Goal: Task Accomplishment & Management: Use online tool/utility

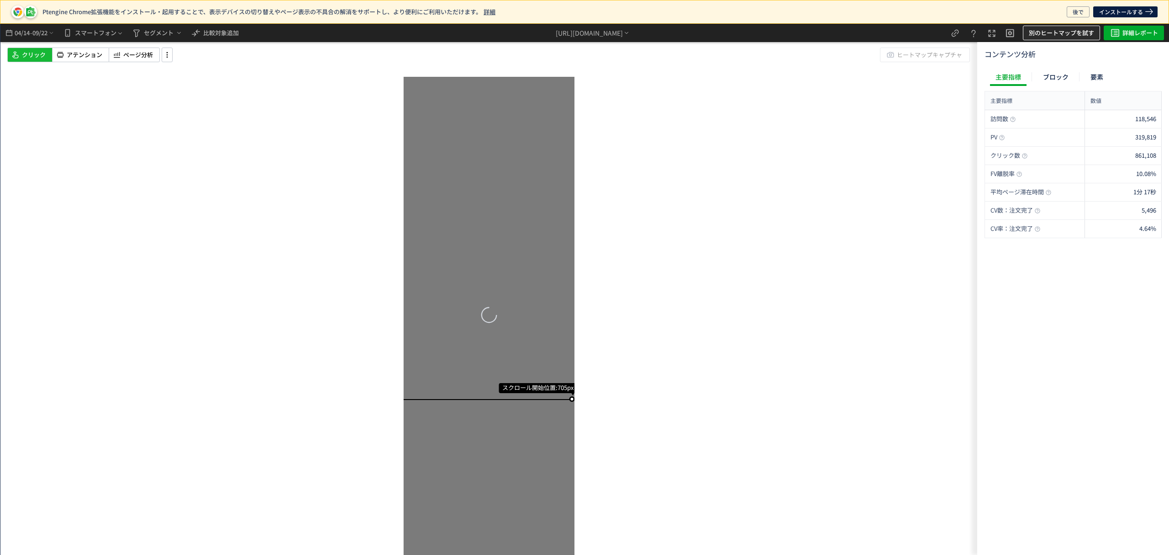
click at [1075, 38] on span "別のヒートマップを試す" at bounding box center [1061, 33] width 65 height 15
click at [1057, 37] on span "別のヒートマップを試す" at bounding box center [1061, 33] width 65 height 15
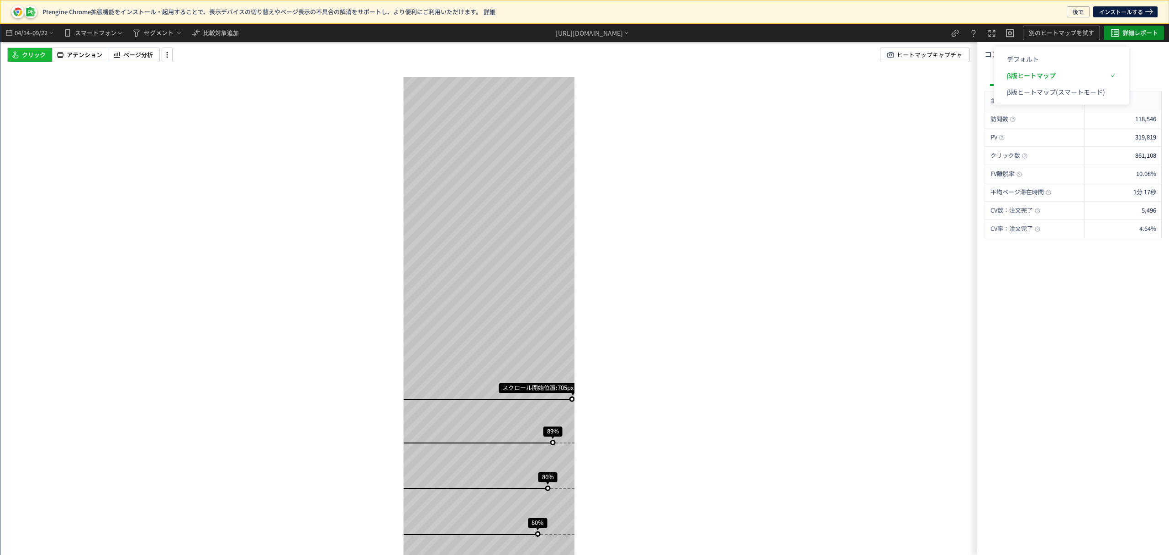
click at [1128, 31] on span "詳細レポート" at bounding box center [1141, 33] width 36 height 15
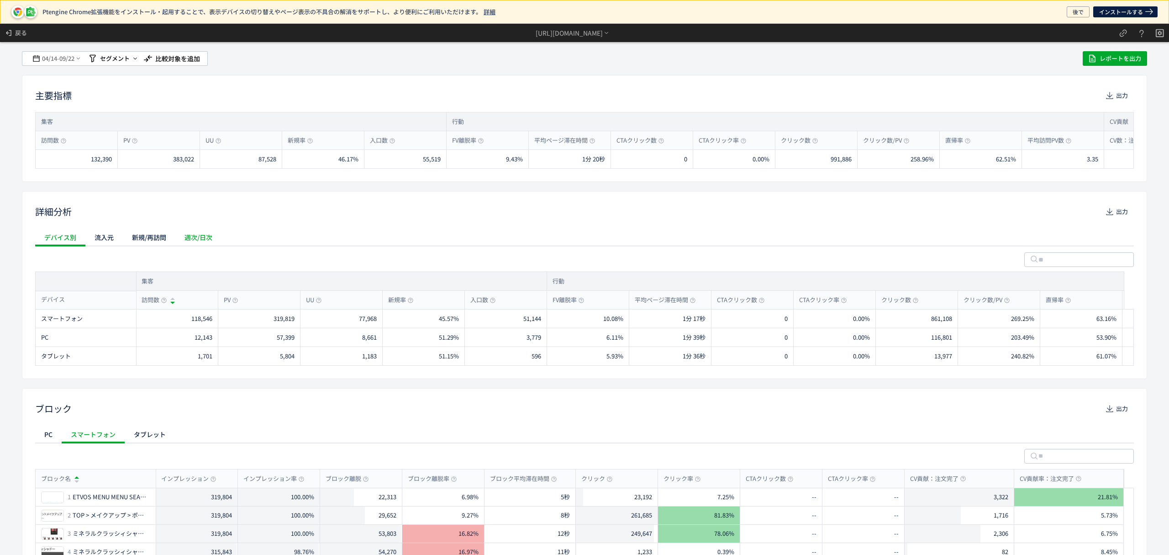
click at [197, 235] on div "週次/日次" at bounding box center [198, 237] width 46 height 18
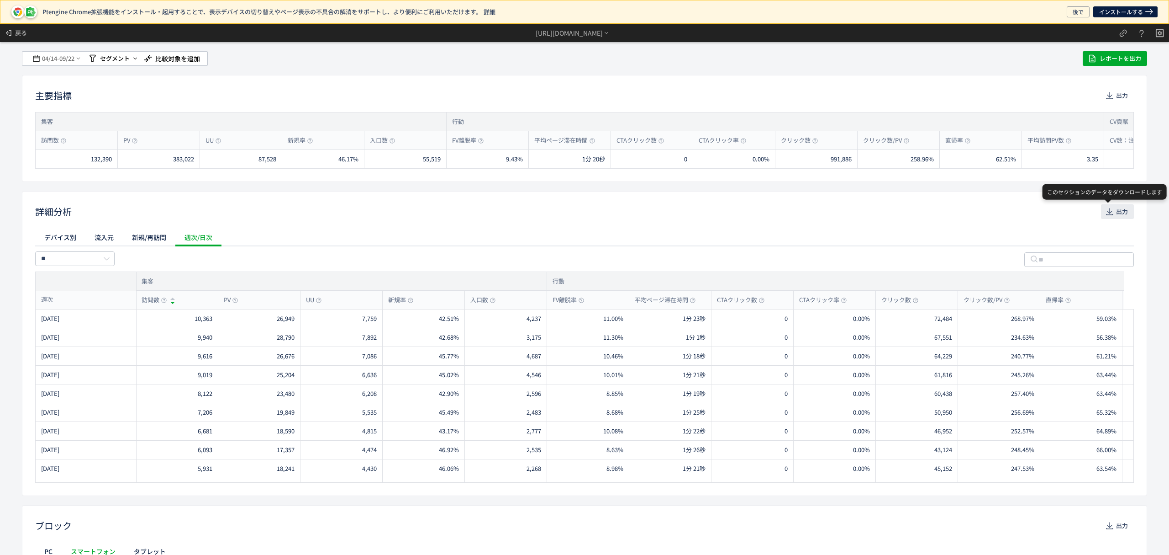
click at [1106, 211] on button "出力" at bounding box center [1117, 211] width 33 height 15
